Goal: Find specific page/section: Find specific page/section

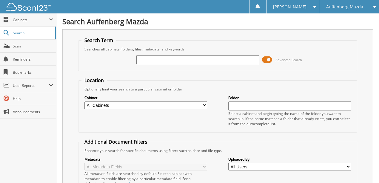
click at [154, 60] on input "text" at bounding box center [197, 59] width 123 height 9
type input "179373"
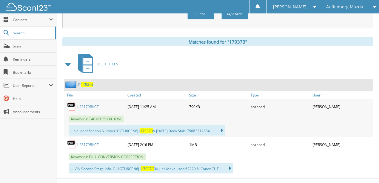
scroll to position [237, 0]
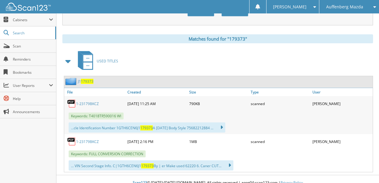
click at [83, 101] on link "1-23179BKCZ" at bounding box center [87, 103] width 23 height 5
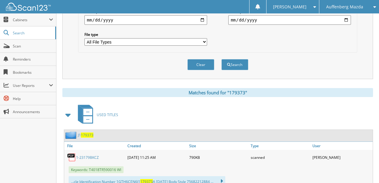
scroll to position [178, 0]
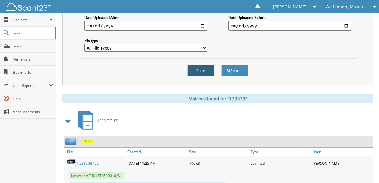
click at [202, 66] on button "Clear" at bounding box center [200, 70] width 27 height 11
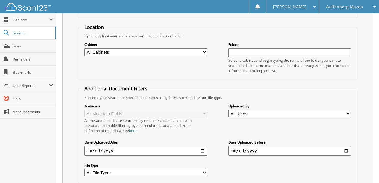
scroll to position [0, 0]
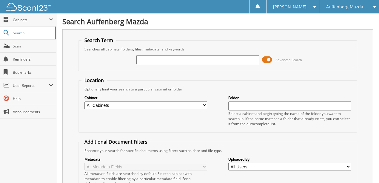
click at [156, 58] on input "text" at bounding box center [197, 59] width 123 height 9
type input "jc529478"
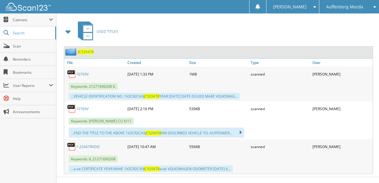
scroll to position [268, 0]
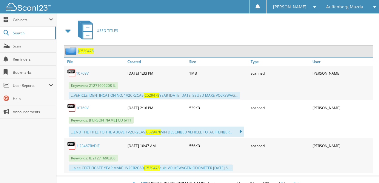
click at [82, 143] on link "1-23467RVDIZ" at bounding box center [88, 145] width 24 height 5
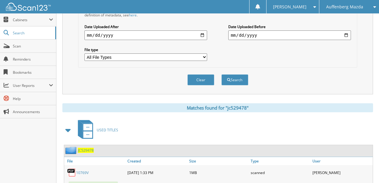
click at [197, 75] on button "Clear" at bounding box center [200, 79] width 27 height 11
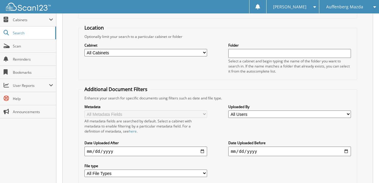
scroll to position [0, 0]
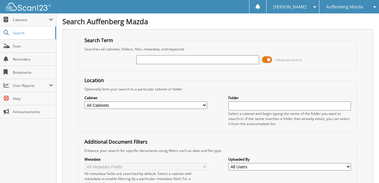
click at [153, 60] on input "text" at bounding box center [197, 59] width 123 height 9
type input "BG155611"
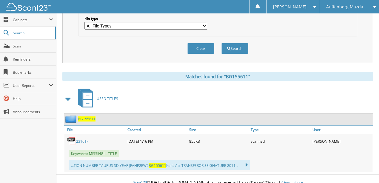
click at [83, 139] on link "23161F" at bounding box center [82, 141] width 12 height 5
click at [202, 44] on button "Clear" at bounding box center [200, 48] width 27 height 11
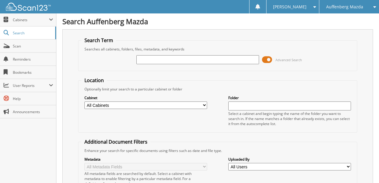
click at [162, 64] on div at bounding box center [197, 60] width 123 height 10
click at [157, 62] on input "text" at bounding box center [197, 59] width 123 height 9
type input "KD215980"
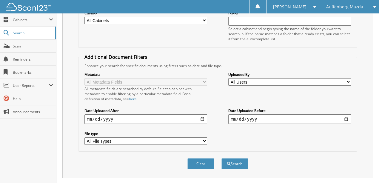
scroll to position [69, 0]
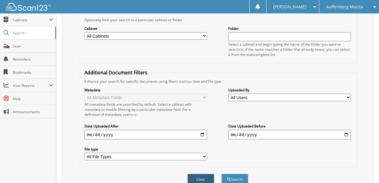
click at [196, 174] on button "Clear" at bounding box center [200, 179] width 27 height 11
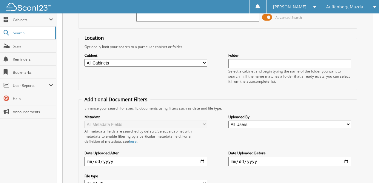
scroll to position [0, 0]
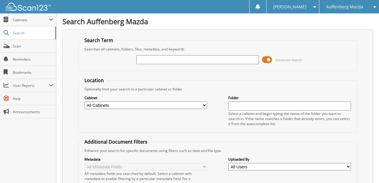
click at [154, 59] on input "text" at bounding box center [197, 59] width 123 height 9
type input "GB631024"
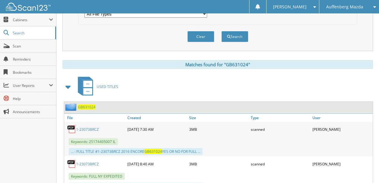
scroll to position [219, 0]
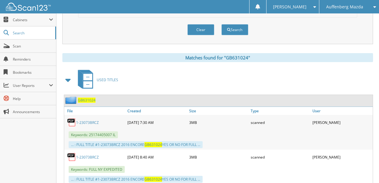
click at [85, 120] on link "1-23073BRCZ" at bounding box center [87, 122] width 23 height 5
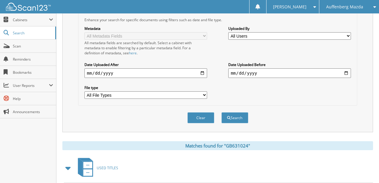
scroll to position [119, 0]
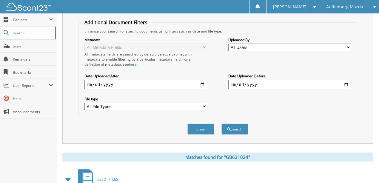
click at [206, 123] on button "Clear" at bounding box center [200, 128] width 27 height 11
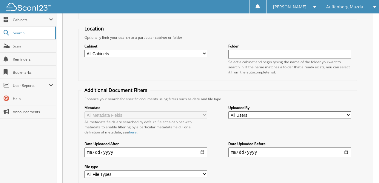
scroll to position [0, 0]
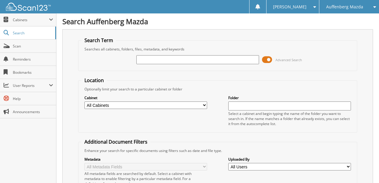
click at [155, 61] on input "text" at bounding box center [197, 59] width 123 height 9
type input "8W293507"
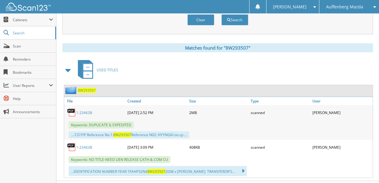
scroll to position [234, 0]
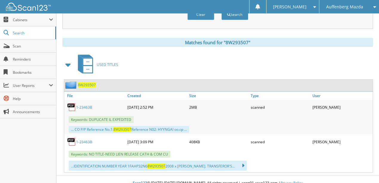
click at [82, 105] on link "1-23463B" at bounding box center [84, 107] width 16 height 5
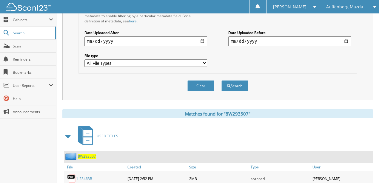
scroll to position [154, 0]
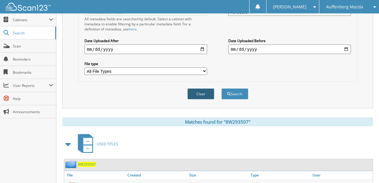
click at [196, 88] on button "Clear" at bounding box center [200, 93] width 27 height 11
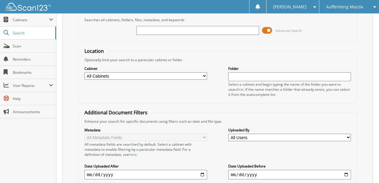
scroll to position [0, 0]
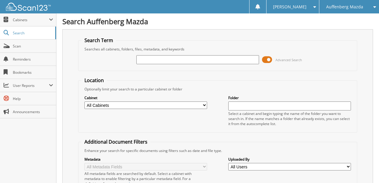
click at [151, 60] on input "text" at bounding box center [197, 59] width 123 height 9
type input "KH504506"
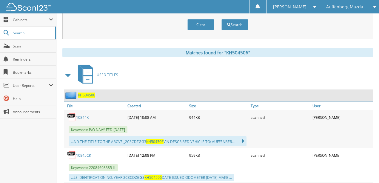
scroll to position [239, 0]
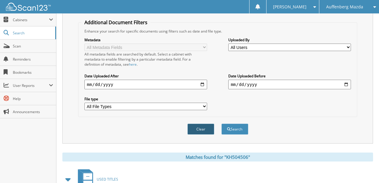
click at [204, 123] on button "Clear" at bounding box center [200, 128] width 27 height 11
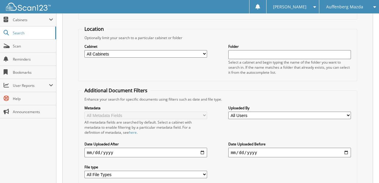
scroll to position [0, 0]
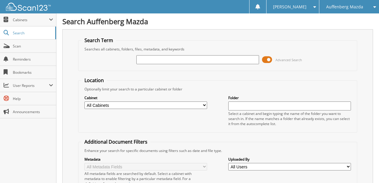
click at [160, 59] on input "text" at bounding box center [197, 59] width 123 height 9
type input "EG416184"
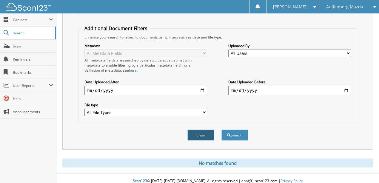
click at [202, 131] on button "Clear" at bounding box center [200, 134] width 27 height 11
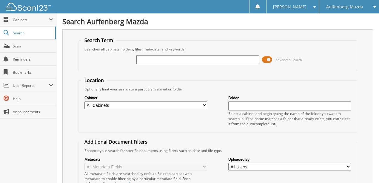
click at [155, 61] on input "text" at bounding box center [197, 59] width 123 height 9
type input "KL262530"
drag, startPoint x: 169, startPoint y: 57, endPoint x: 89, endPoint y: 61, distance: 79.4
click at [89, 61] on div "KL262530 Advanced Search" at bounding box center [217, 60] width 272 height 16
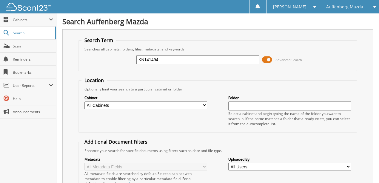
type input "KN141494"
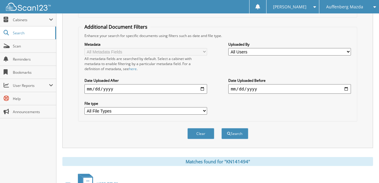
scroll to position [154, 0]
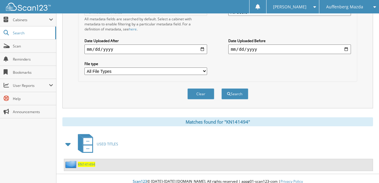
click at [83, 162] on span "KN141494" at bounding box center [86, 164] width 17 height 5
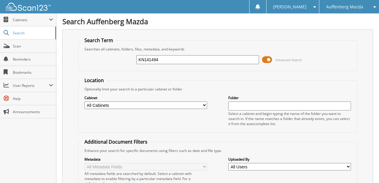
drag, startPoint x: 160, startPoint y: 59, endPoint x: 110, endPoint y: 62, distance: 49.6
click at [110, 62] on div "KN141494 Advanced Search" at bounding box center [217, 60] width 272 height 16
type input "FGC60143"
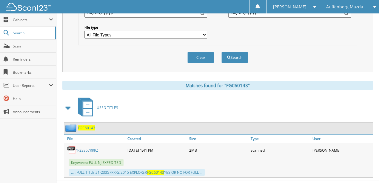
scroll to position [196, 0]
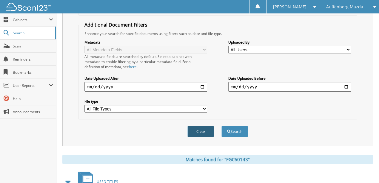
click at [199, 126] on button "Clear" at bounding box center [200, 131] width 27 height 11
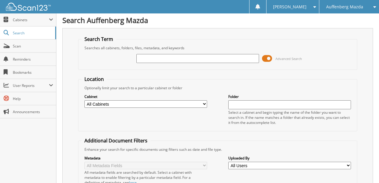
scroll to position [0, 0]
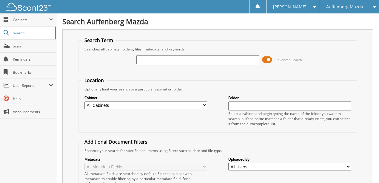
click at [147, 60] on input "text" at bounding box center [197, 59] width 123 height 9
type input "FGC60143"
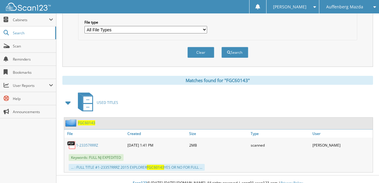
scroll to position [196, 0]
drag, startPoint x: 201, startPoint y: 45, endPoint x: 197, endPoint y: 48, distance: 4.9
click at [200, 47] on button "Clear" at bounding box center [200, 52] width 27 height 11
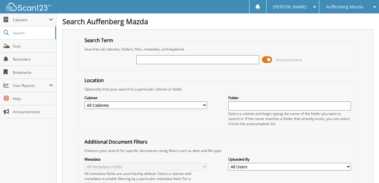
scroll to position [0, 0]
click at [151, 60] on input "text" at bounding box center [197, 59] width 123 height 9
type input "22945FZ"
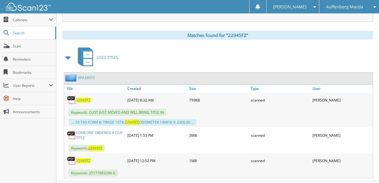
scroll to position [246, 0]
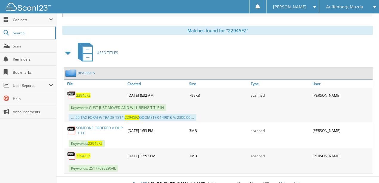
click at [81, 153] on span "22945FZ" at bounding box center [83, 155] width 14 height 5
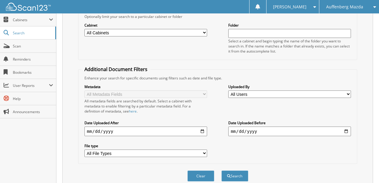
scroll to position [67, 0]
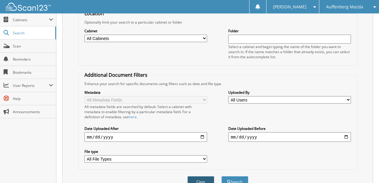
click at [206, 176] on button "Clear" at bounding box center [200, 181] width 27 height 11
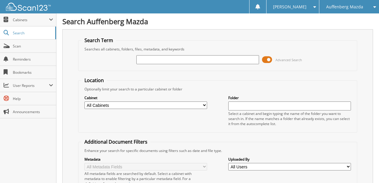
scroll to position [0, 0]
click at [156, 61] on input "text" at bounding box center [197, 59] width 123 height 9
type input "10930VE"
click at [157, 59] on input "10930VE" at bounding box center [197, 59] width 123 height 9
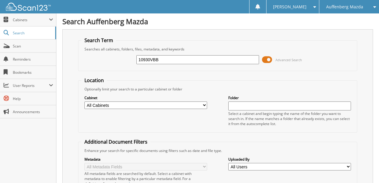
type input "10930VBB"
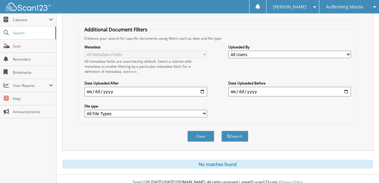
scroll to position [113, 0]
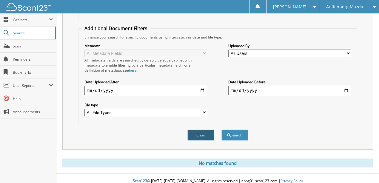
click at [197, 129] on button "Clear" at bounding box center [200, 134] width 27 height 11
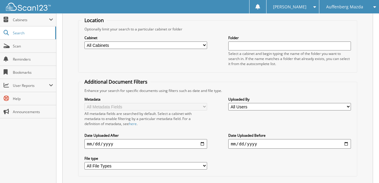
scroll to position [0, 0]
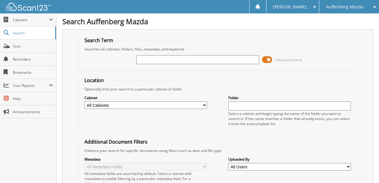
click at [153, 59] on input "text" at bounding box center [197, 59] width 123 height 9
type input "KU208586"
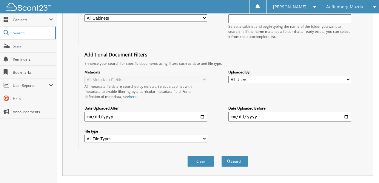
scroll to position [113, 0]
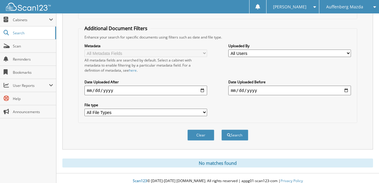
click at [202, 132] on button "Clear" at bounding box center [200, 134] width 27 height 11
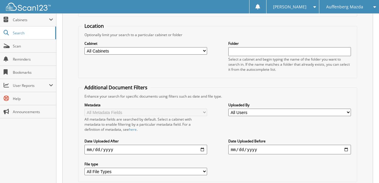
scroll to position [0, 0]
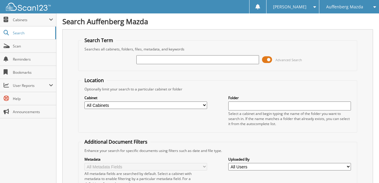
click at [149, 60] on input "text" at bounding box center [197, 59] width 123 height 9
type input "JKD12125"
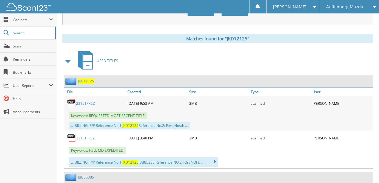
scroll to position [239, 0]
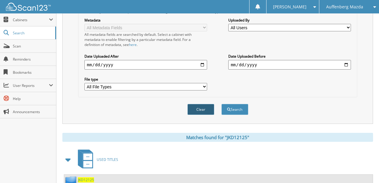
click at [197, 104] on button "Clear" at bounding box center [200, 109] width 27 height 11
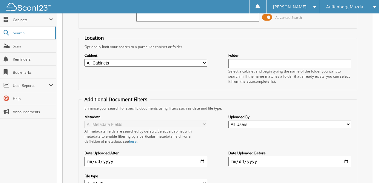
scroll to position [0, 0]
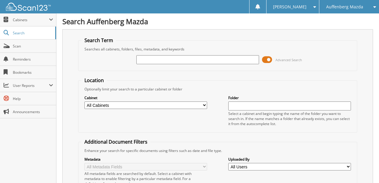
click at [151, 60] on input "text" at bounding box center [197, 59] width 123 height 9
type input "JG111680"
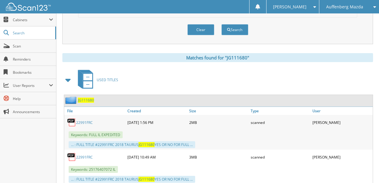
scroll to position [230, 0]
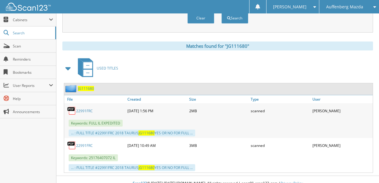
click at [84, 143] on link "22991FRC" at bounding box center [84, 145] width 17 height 5
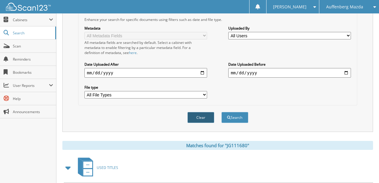
click at [200, 112] on button "Clear" at bounding box center [200, 117] width 27 height 11
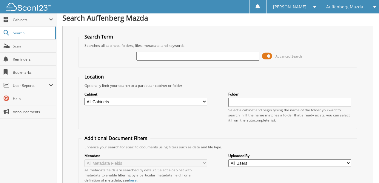
scroll to position [0, 0]
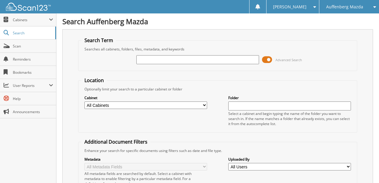
click at [145, 58] on input "text" at bounding box center [197, 59] width 123 height 9
type input "SWG19121"
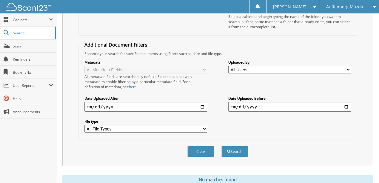
scroll to position [113, 0]
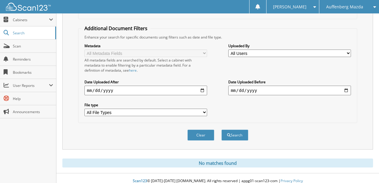
click at [206, 129] on button "Clear" at bounding box center [200, 134] width 27 height 11
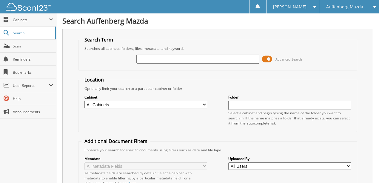
scroll to position [0, 0]
click at [154, 60] on input "text" at bounding box center [197, 59] width 123 height 9
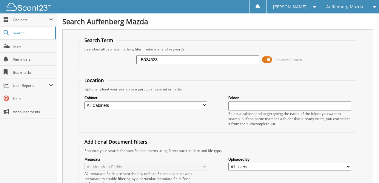
type input "LB024623"
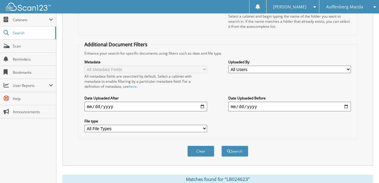
scroll to position [91, 0]
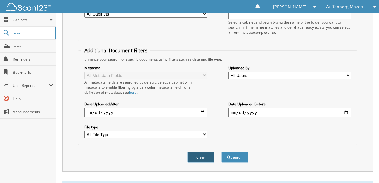
click at [196, 152] on button "Clear" at bounding box center [200, 156] width 27 height 11
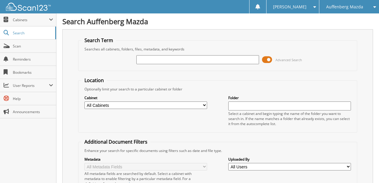
scroll to position [0, 0]
click at [162, 52] on div "Advanced Search" at bounding box center [217, 60] width 272 height 16
type input "EM700395"
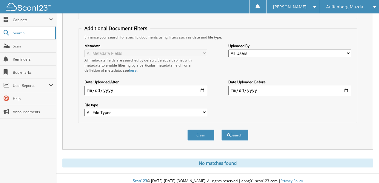
click at [204, 129] on button "Clear" at bounding box center [200, 134] width 27 height 11
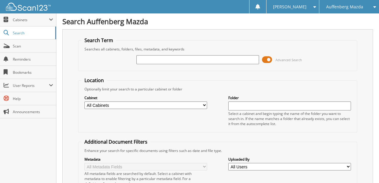
click at [160, 61] on input "text" at bounding box center [197, 59] width 123 height 9
type input "HD116798"
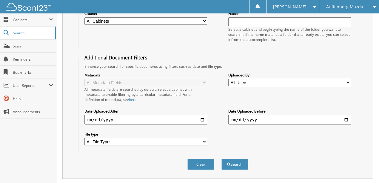
scroll to position [78, 0]
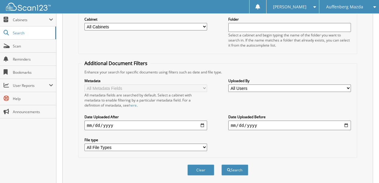
drag, startPoint x: 199, startPoint y: 163, endPoint x: 197, endPoint y: 156, distance: 6.7
click at [199, 164] on button "Clear" at bounding box center [200, 169] width 27 height 11
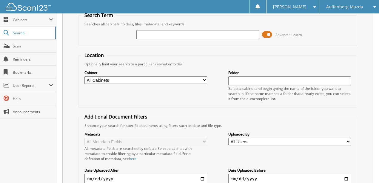
scroll to position [0, 0]
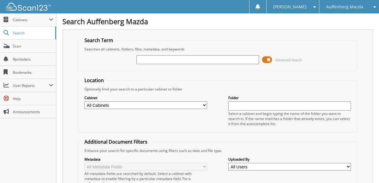
click at [152, 60] on input "text" at bounding box center [197, 59] width 123 height 9
type input "RLA10140"
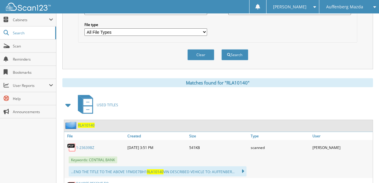
scroll to position [159, 0]
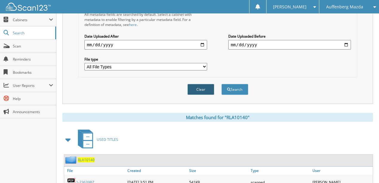
click at [200, 84] on button "Clear" at bounding box center [200, 89] width 27 height 11
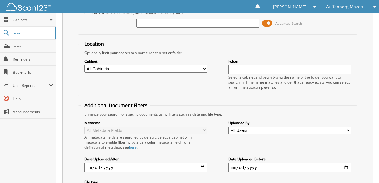
scroll to position [0, 0]
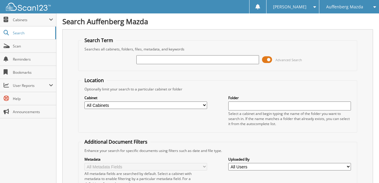
click at [150, 62] on input "text" at bounding box center [197, 59] width 123 height 9
type input "C1606242"
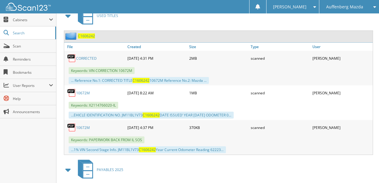
scroll to position [497, 0]
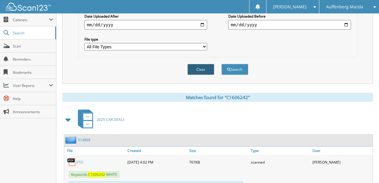
click at [201, 64] on button "Clear" at bounding box center [200, 69] width 27 height 11
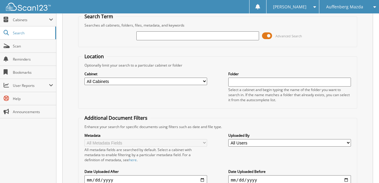
scroll to position [0, 0]
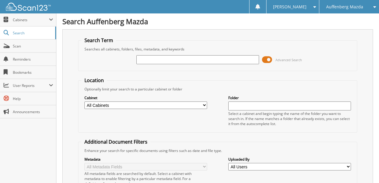
click at [165, 62] on input "text" at bounding box center [197, 59] width 123 height 9
type input "SMA23731"
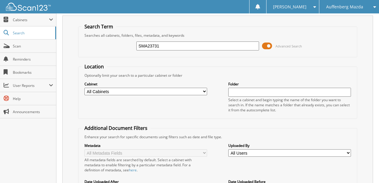
scroll to position [113, 0]
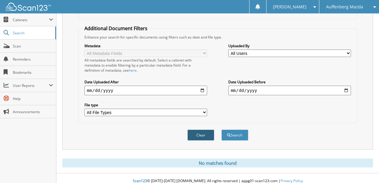
click at [202, 129] on button "Clear" at bounding box center [200, 134] width 27 height 11
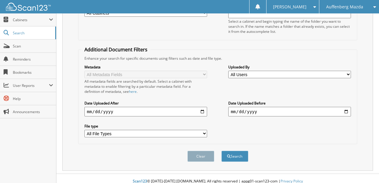
scroll to position [0, 0]
